Goal: Check status

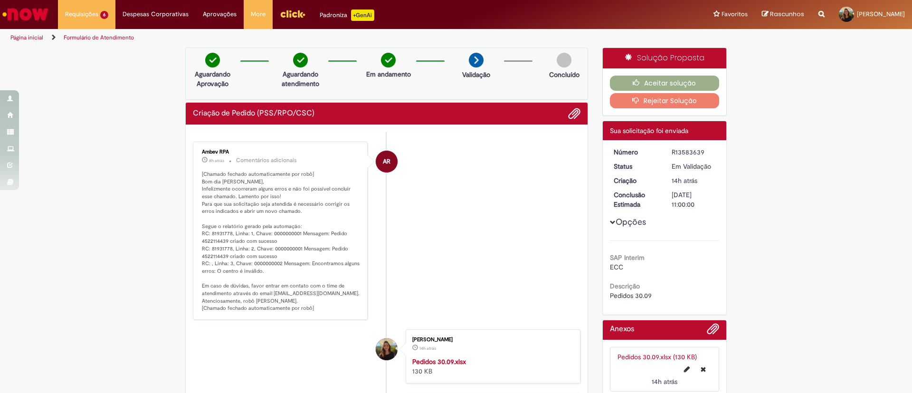
click at [438, 361] on strong "Pedidos 30.09.xlsx" at bounding box center [439, 361] width 54 height 9
click at [214, 241] on p "[Chamado fechado automaticamente por robô] Bom dia [PERSON_NAME], Infelizmente …" at bounding box center [281, 242] width 158 height 142
copy p "4522114439"
click at [213, 256] on p "[Chamado fechado automaticamente por robô] Bom dia [PERSON_NAME], Infelizmente …" at bounding box center [281, 242] width 158 height 142
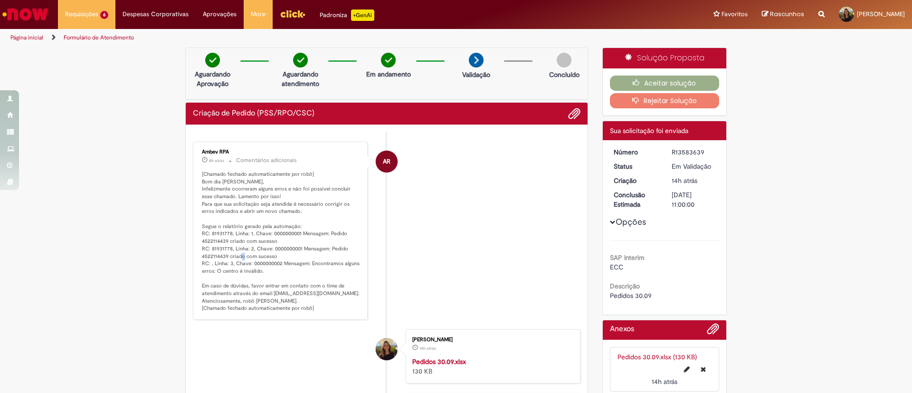
click at [213, 256] on p "[Chamado fechado automaticamente por robô] Bom dia [PERSON_NAME], Infelizmente …" at bounding box center [281, 242] width 158 height 142
